Goal: Task Accomplishment & Management: Use online tool/utility

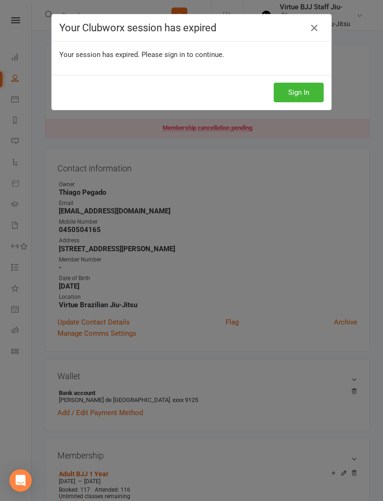
click at [315, 29] on icon at bounding box center [314, 27] width 11 height 11
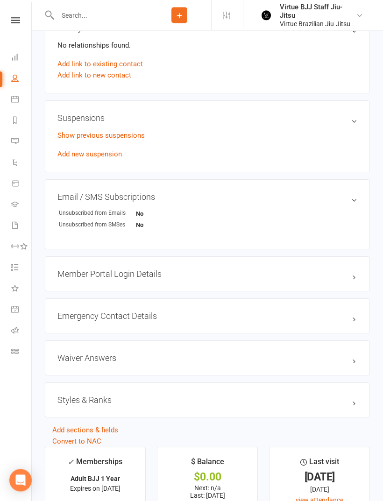
scroll to position [487, 0]
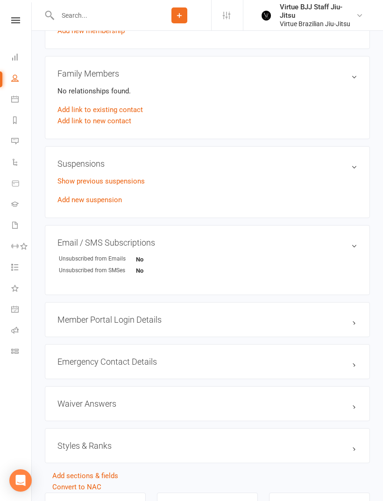
click at [16, 7] on nav "Clubworx Dashboard People Calendar Reports Messages 1 Automations Product Sales…" at bounding box center [16, 252] width 32 height 501
click at [20, 18] on link at bounding box center [15, 20] width 33 height 6
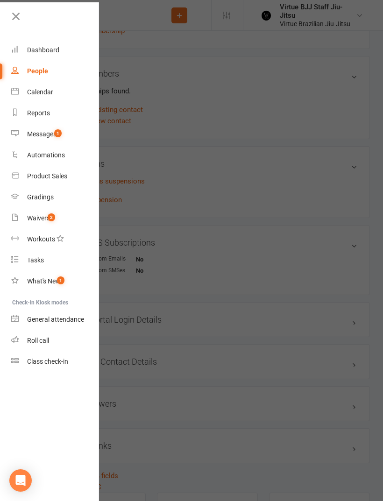
click at [29, 363] on div "Class check-in" at bounding box center [47, 361] width 41 height 7
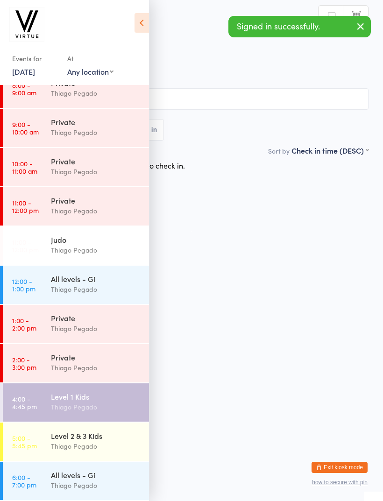
scroll to position [133, 0]
click at [24, 397] on time "4:00 - 4:45 pm" at bounding box center [24, 402] width 25 height 15
click at [132, 22] on div "Events for [DATE] [DATE] [DATE] Sun Mon Tue Wed Thu Fri Sat 36 31 01 02 03 04 0…" at bounding box center [74, 44] width 149 height 88
click at [158, 28] on h2 "Level 1 Kids Check-in" at bounding box center [191, 30] width 354 height 15
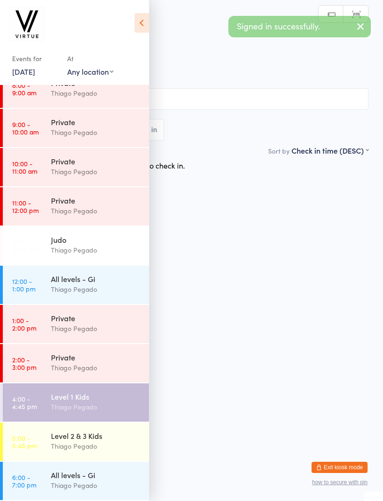
click at [148, 22] on icon at bounding box center [142, 23] width 14 height 20
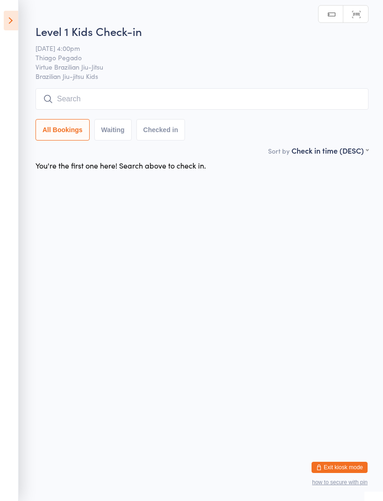
click at [198, 85] on div "Level 1 Kids Check-in [DATE] 4:00pm Thiago Pegado Virtue Brazilian Jiu-Jitsu Br…" at bounding box center [202, 84] width 333 height 122
click at [265, 86] on div "Level 1 Kids Check-in [DATE] 4:00pm Thiago Pegado Virtue Brazilian Jiu-Jitsu Br…" at bounding box center [202, 84] width 333 height 122
click at [294, 96] on input "search" at bounding box center [202, 98] width 333 height 21
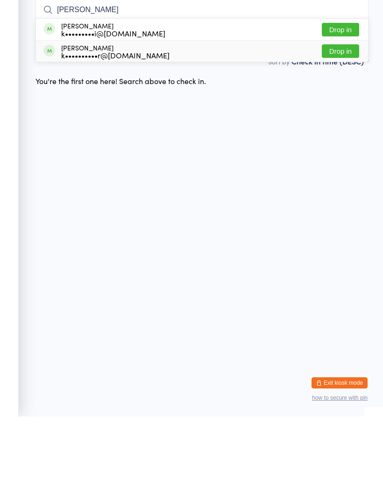
type input "[PERSON_NAME]"
click at [60, 128] on div "[PERSON_NAME] k••••••••••r@[DOMAIN_NAME]" at bounding box center [106, 135] width 126 height 15
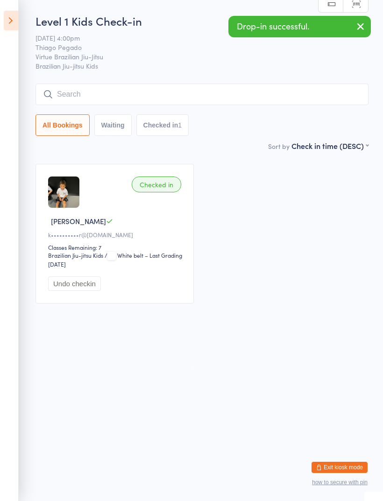
click at [62, 99] on input "search" at bounding box center [202, 94] width 333 height 21
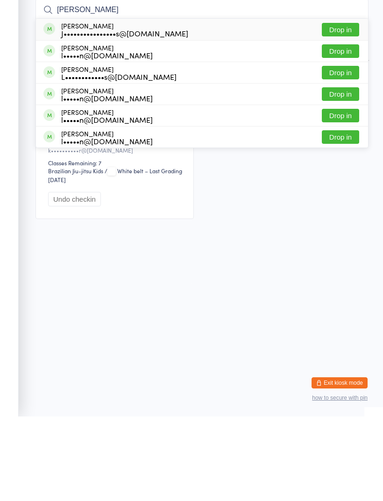
type input "[PERSON_NAME]"
click at [58, 107] on div "[PERSON_NAME] J••••••••••••••••s@[DOMAIN_NAME]" at bounding box center [115, 114] width 145 height 15
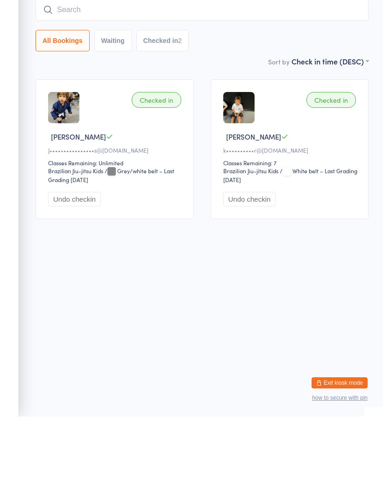
click at [69, 84] on input "search" at bounding box center [202, 94] width 333 height 21
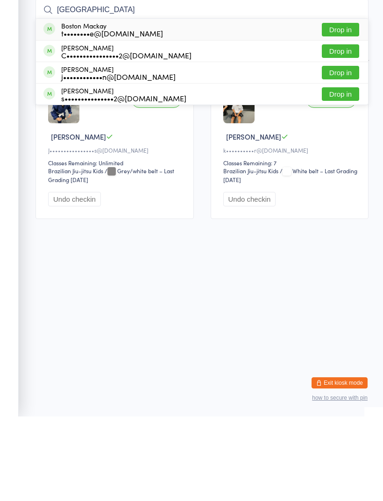
type input "[GEOGRAPHIC_DATA]"
click at [63, 114] on div "t••••••••e@[DOMAIN_NAME]" at bounding box center [112, 117] width 102 height 7
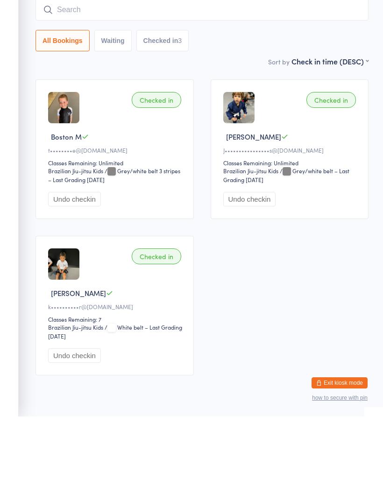
click at [65, 84] on input "search" at bounding box center [202, 94] width 333 height 21
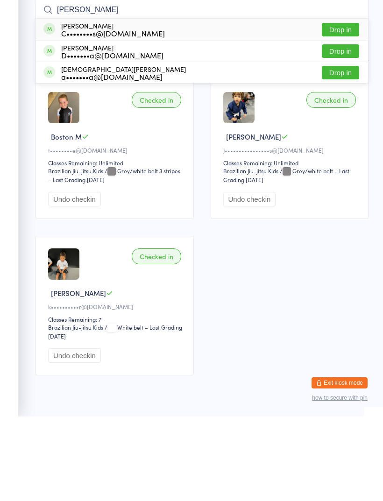
type input "[PERSON_NAME]"
click at [58, 107] on div "[PERSON_NAME] C••••••••s@[DOMAIN_NAME]" at bounding box center [103, 114] width 121 height 15
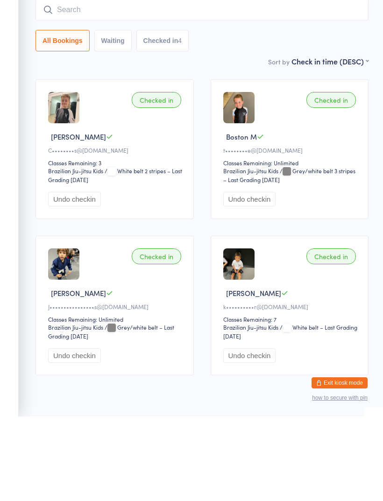
click at [65, 84] on input "search" at bounding box center [202, 94] width 333 height 21
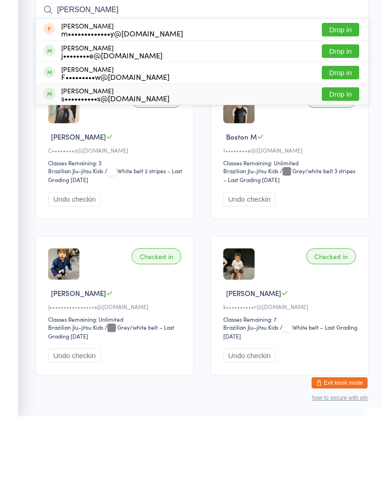
type input "[PERSON_NAME]"
click at [61, 179] on div "s••••••••••s@[DOMAIN_NAME]" at bounding box center [115, 182] width 108 height 7
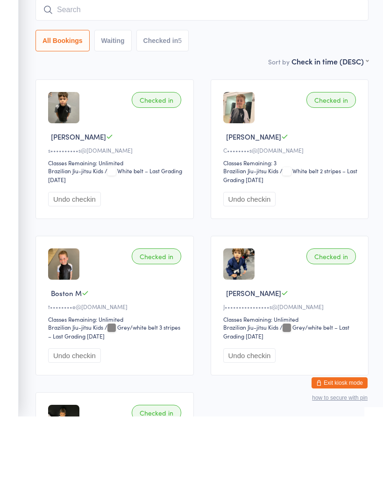
click at [68, 84] on input "search" at bounding box center [202, 94] width 333 height 21
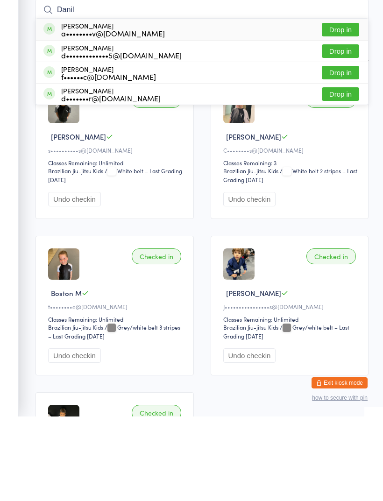
type input "Danil"
click at [45, 107] on span at bounding box center [49, 113] width 12 height 12
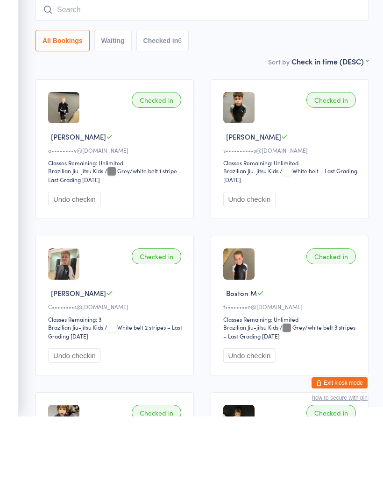
click at [265, 84] on input "search" at bounding box center [202, 94] width 333 height 21
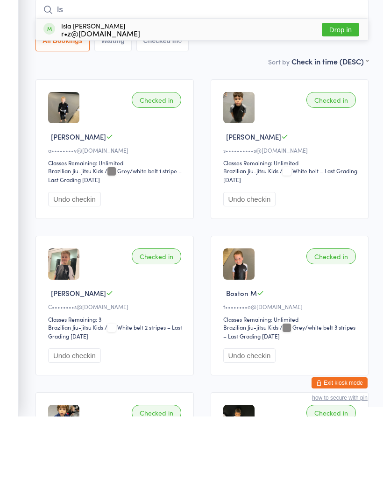
type input "I"
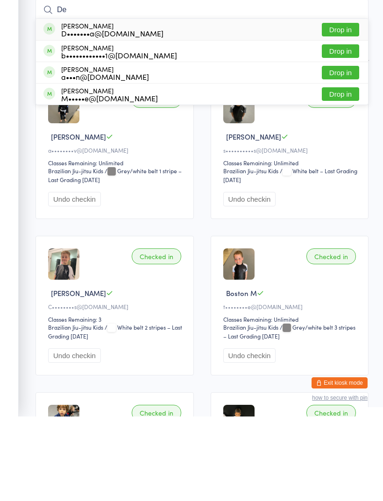
type input "D"
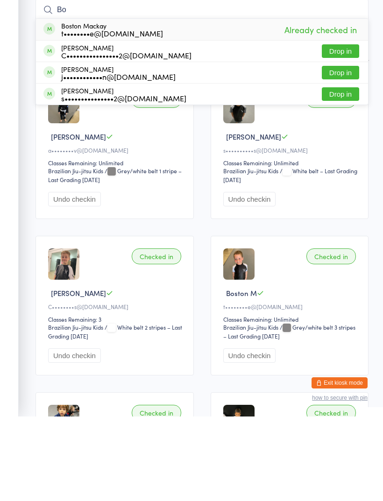
type input "B"
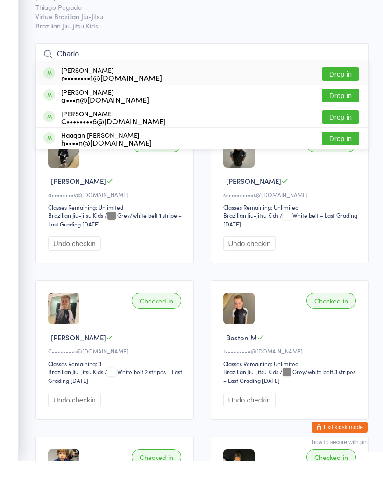
type input "Charlo"
click at [58, 107] on div "[PERSON_NAME] r••••••••1@[DOMAIN_NAME]" at bounding box center [102, 114] width 119 height 15
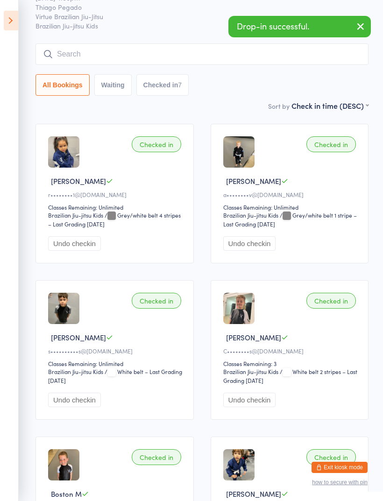
click at [64, 53] on input "search" at bounding box center [202, 53] width 333 height 21
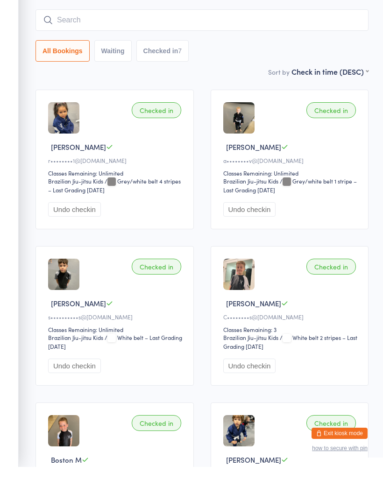
click at [254, 43] on input "search" at bounding box center [202, 53] width 333 height 21
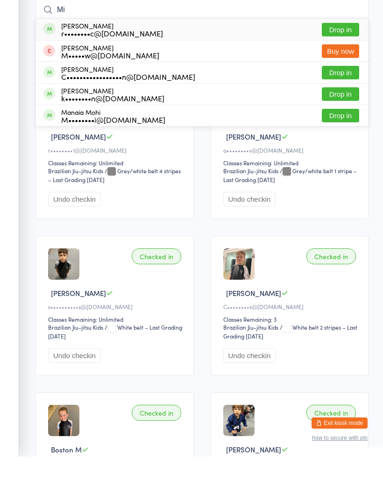
type input "M"
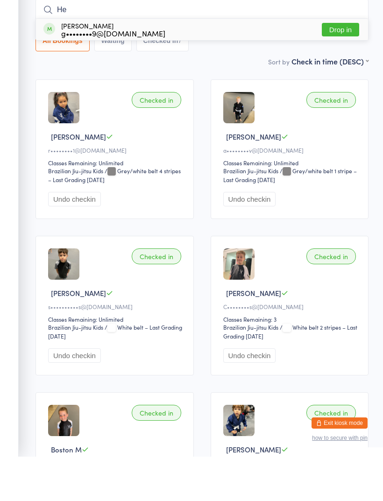
type input "H"
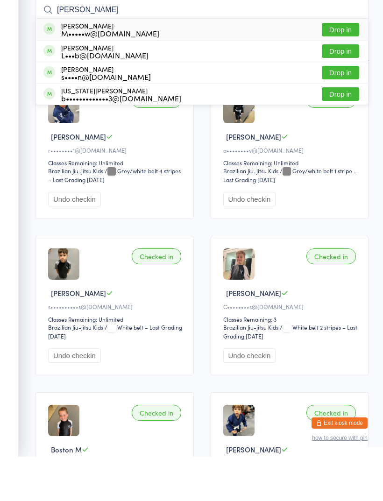
type input "[PERSON_NAME]"
click at [57, 66] on div "[PERSON_NAME] M•••••w@[DOMAIN_NAME]" at bounding box center [101, 73] width 116 height 15
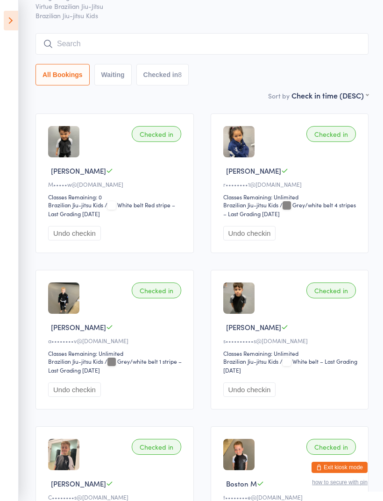
scroll to position [0, 0]
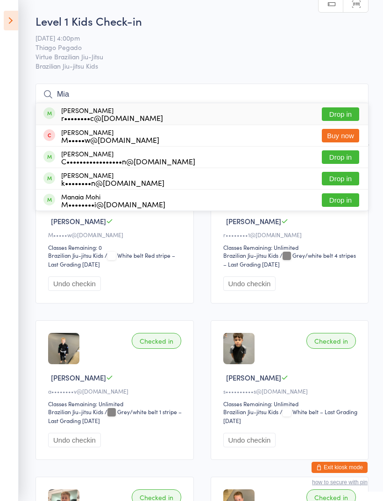
type input "Mia"
click at [337, 138] on button "Buy now" at bounding box center [340, 136] width 37 height 14
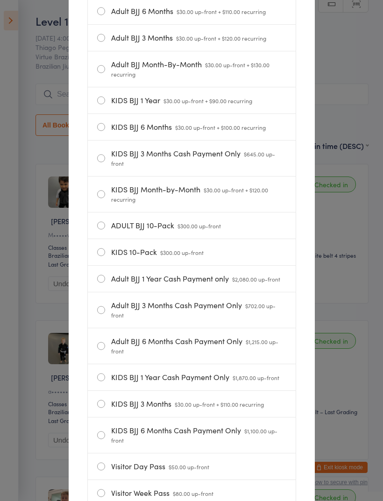
scroll to position [199, 0]
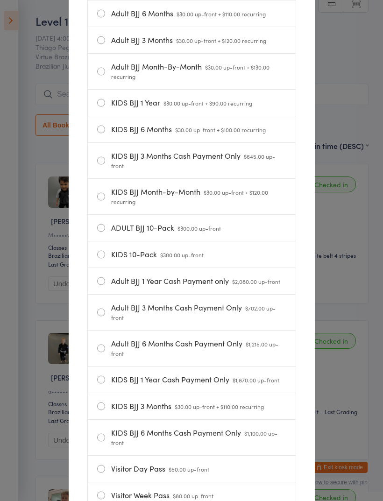
click at [100, 255] on label "KIDS 10-Pack $300.00 up-front" at bounding box center [191, 255] width 189 height 26
click at [0, 0] on input "KIDS 10-Pack $300.00 up-front" at bounding box center [0, 0] width 0 height 0
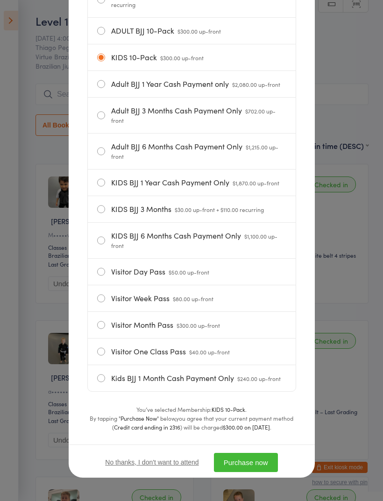
scroll to position [409, 0]
click at [260, 463] on button "Purchase now" at bounding box center [246, 462] width 64 height 19
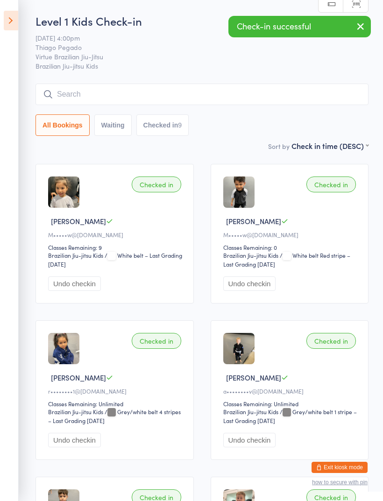
click at [261, 268] on span "/ White belt Red stripe – Last Grading [DATE]" at bounding box center [286, 259] width 127 height 17
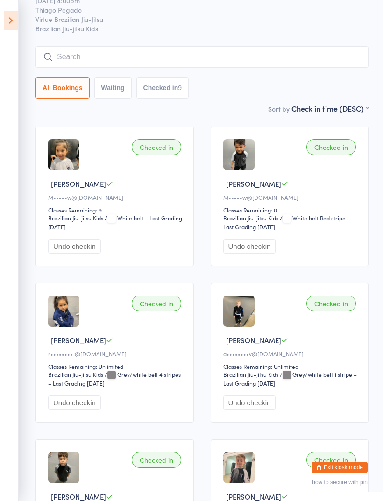
scroll to position [0, 0]
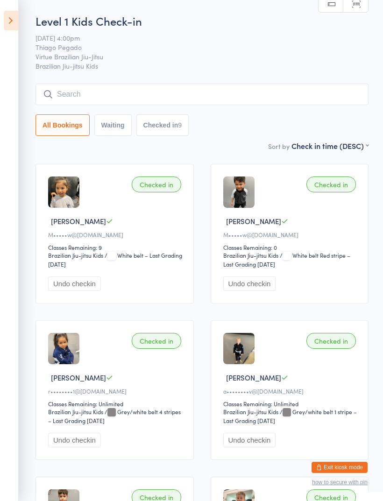
click at [293, 86] on input "search" at bounding box center [202, 94] width 333 height 21
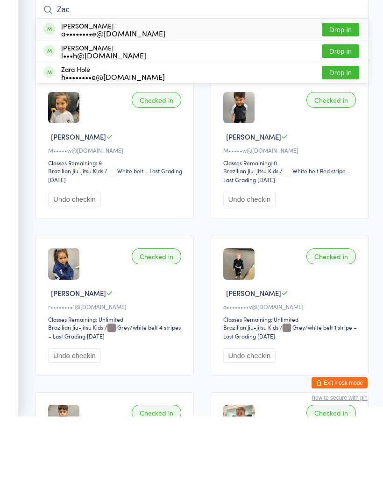
type input "Zac"
click at [258, 103] on div "[PERSON_NAME] a••••••••e@[DOMAIN_NAME] Drop in" at bounding box center [202, 113] width 332 height 21
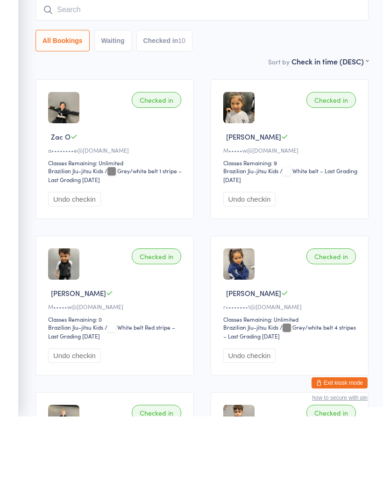
scroll to position [85, 0]
